Goal: Task Accomplishment & Management: Use online tool/utility

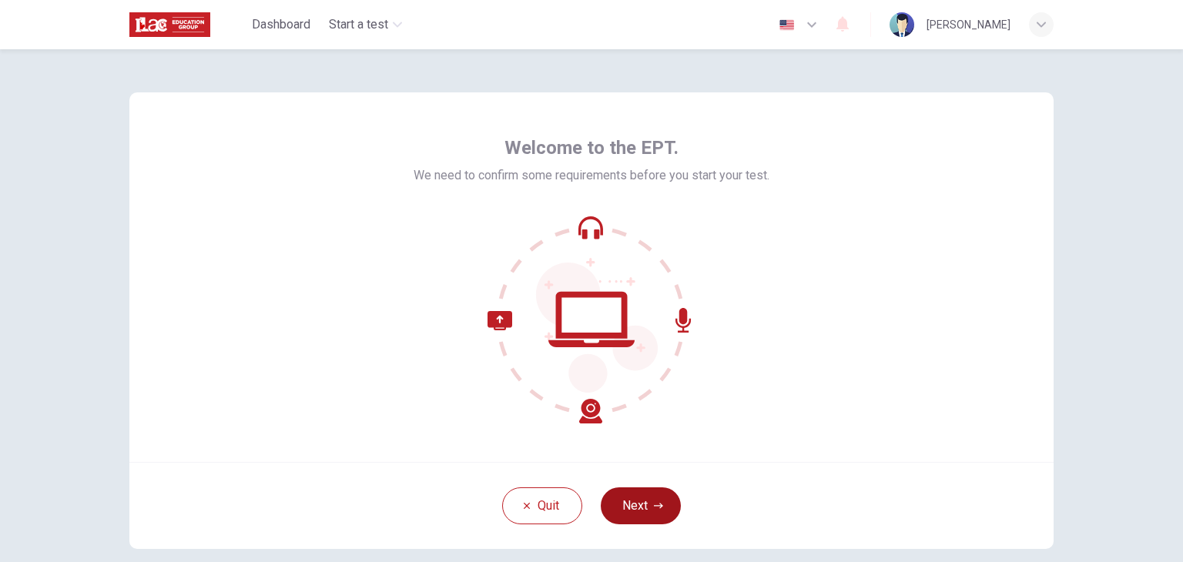
click at [644, 500] on button "Next" at bounding box center [641, 505] width 80 height 37
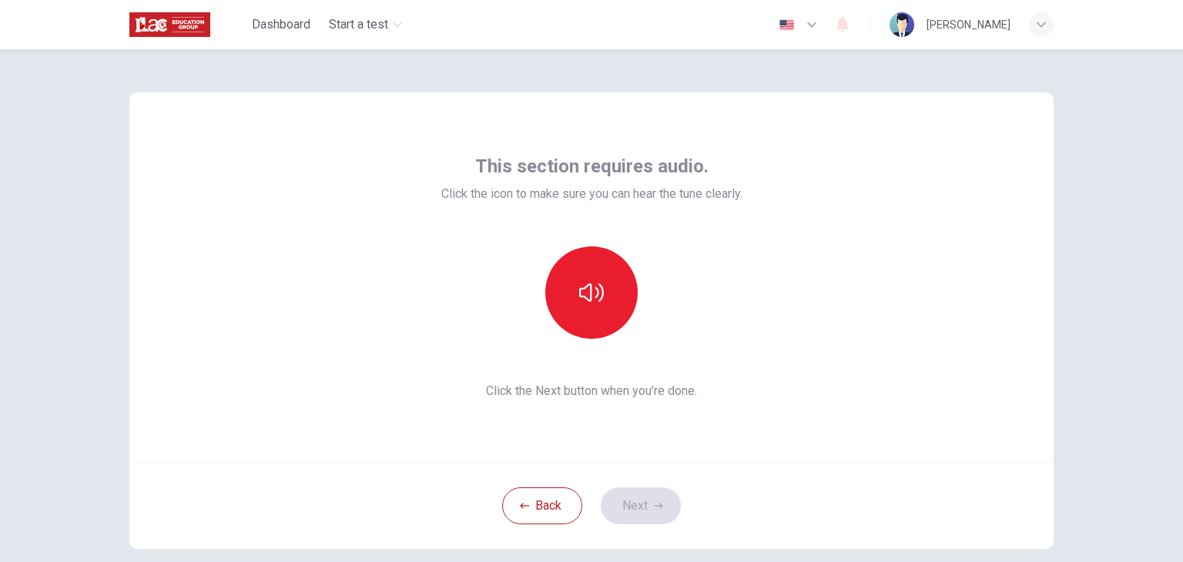
click at [868, 356] on div "This section requires audio. Click the icon to make sure you can hear the tune …" at bounding box center [591, 277] width 924 height 370
click at [597, 272] on button "button" at bounding box center [591, 292] width 92 height 92
click at [624, 496] on button "Next" at bounding box center [641, 505] width 80 height 37
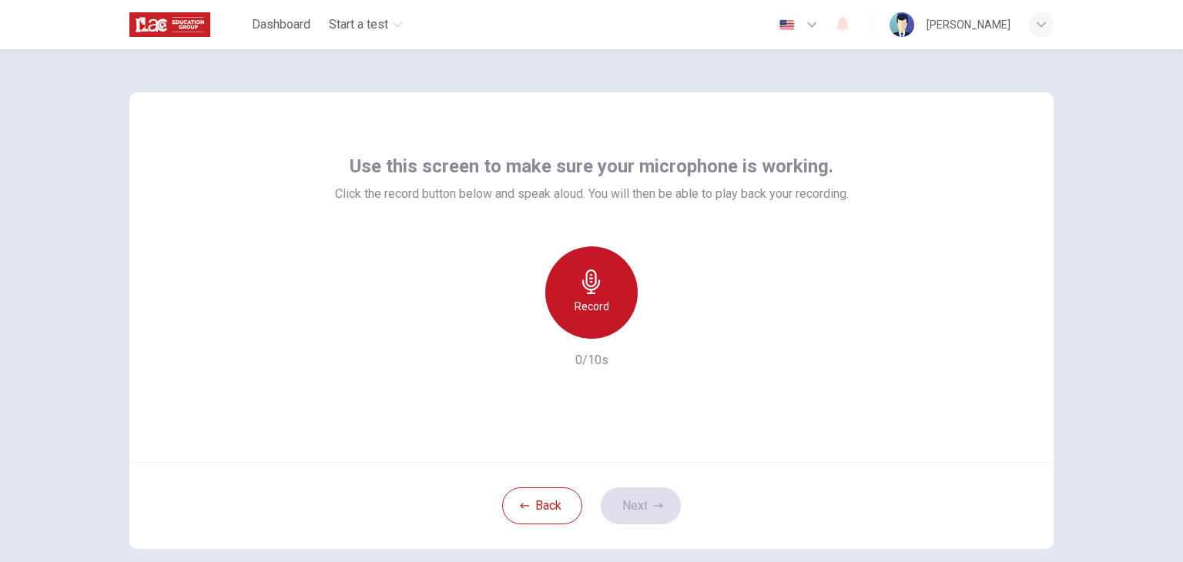
click at [599, 293] on icon "button" at bounding box center [591, 281] width 25 height 25
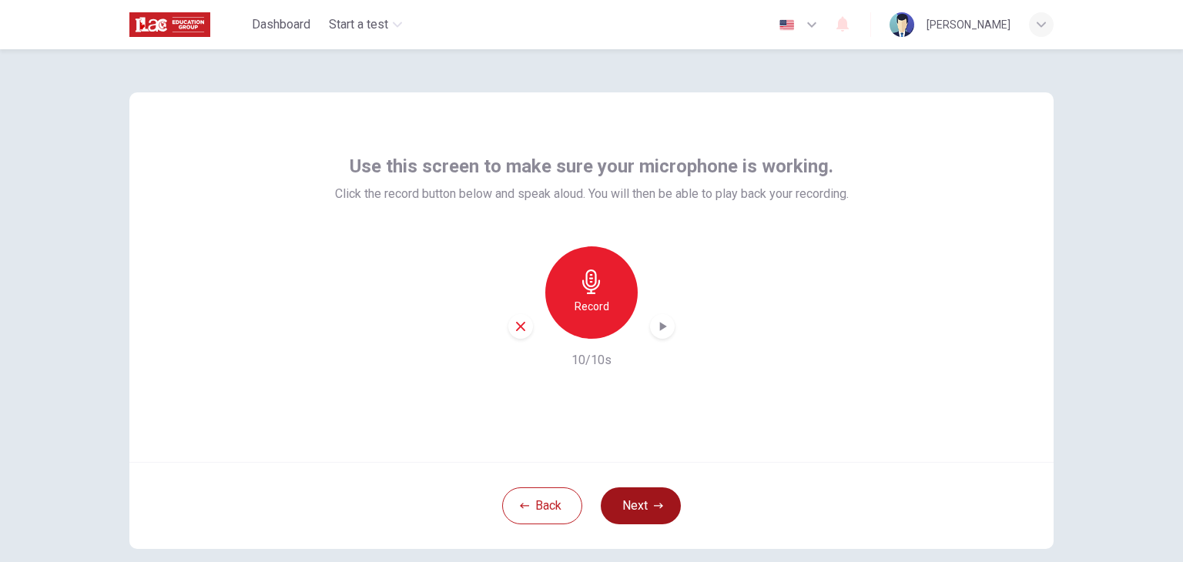
click at [644, 503] on button "Next" at bounding box center [641, 505] width 80 height 37
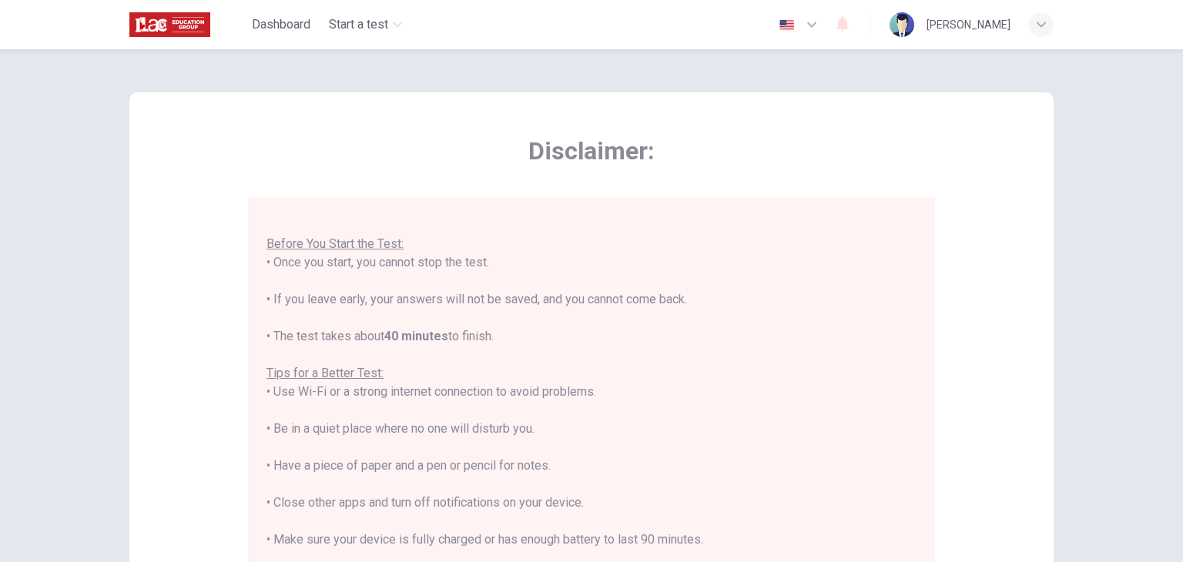
click at [179, 25] on img at bounding box center [169, 24] width 81 height 31
